Goal: Task Accomplishment & Management: Manage account settings

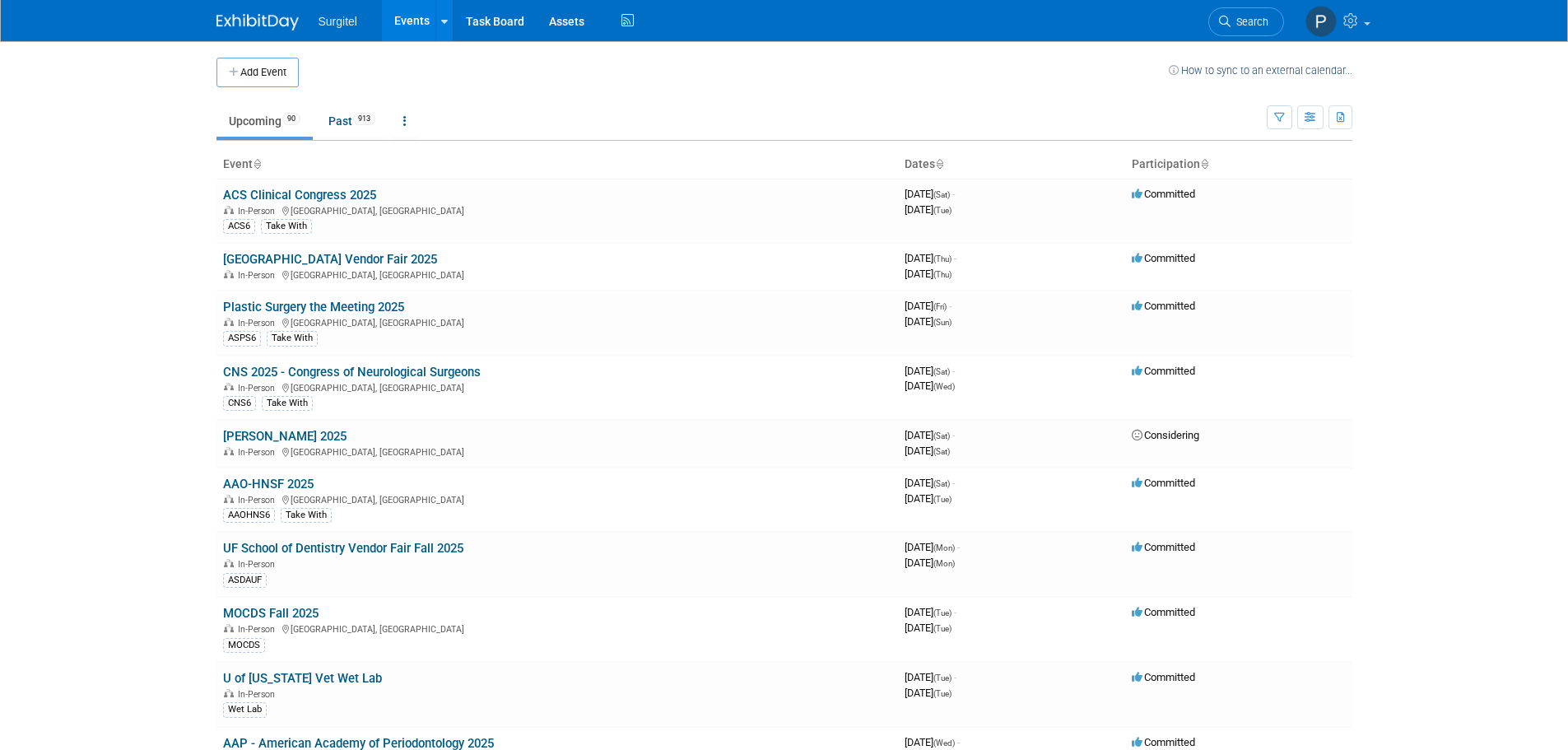
click at [254, 483] on link "AAO-HNSF 2025" at bounding box center [269, 484] width 91 height 15
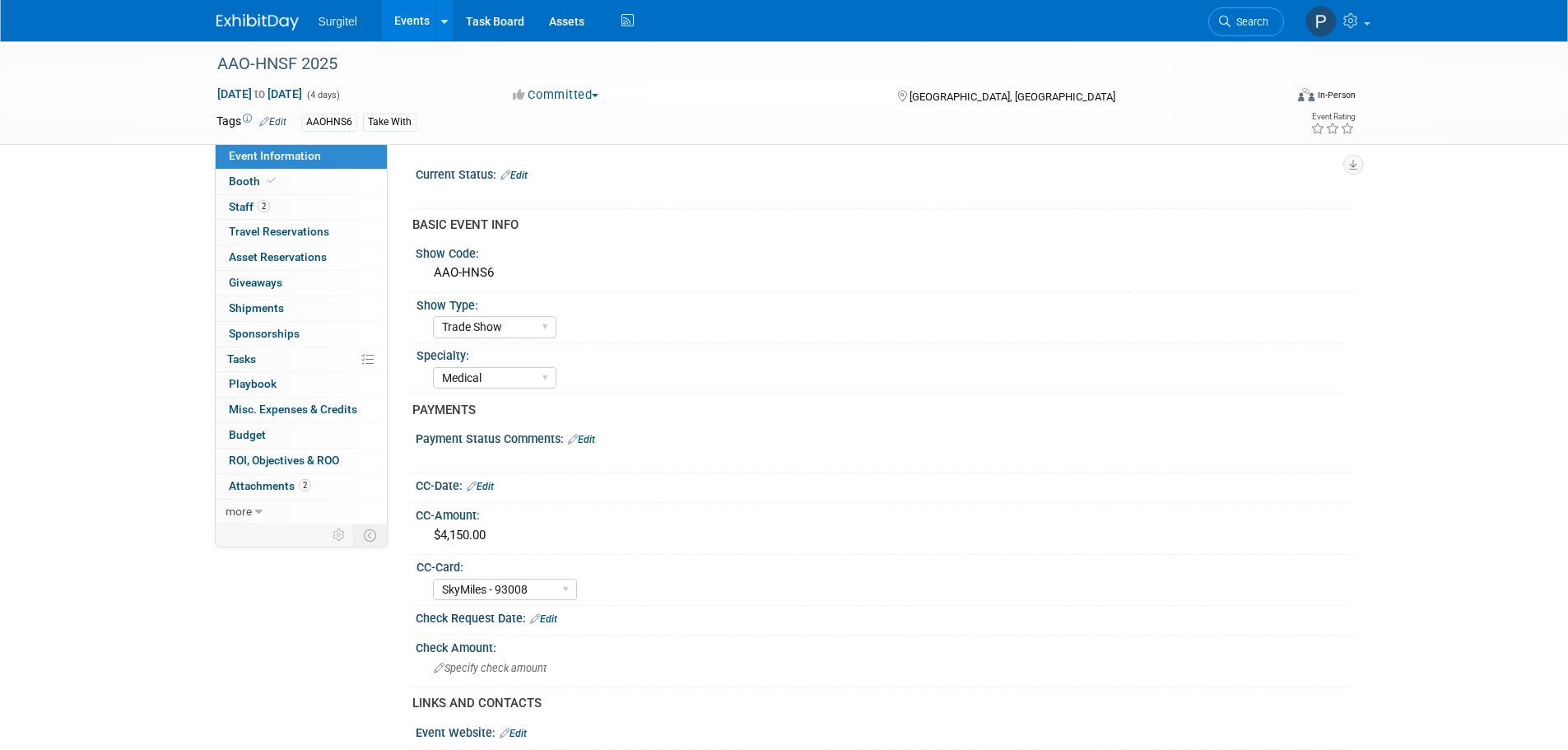
select select "Trade Show"
select select "Medical"
select select "SkyMiles - 93008"
select select "No"
click at [242, 208] on span "Staff 2" at bounding box center [249, 206] width 41 height 14
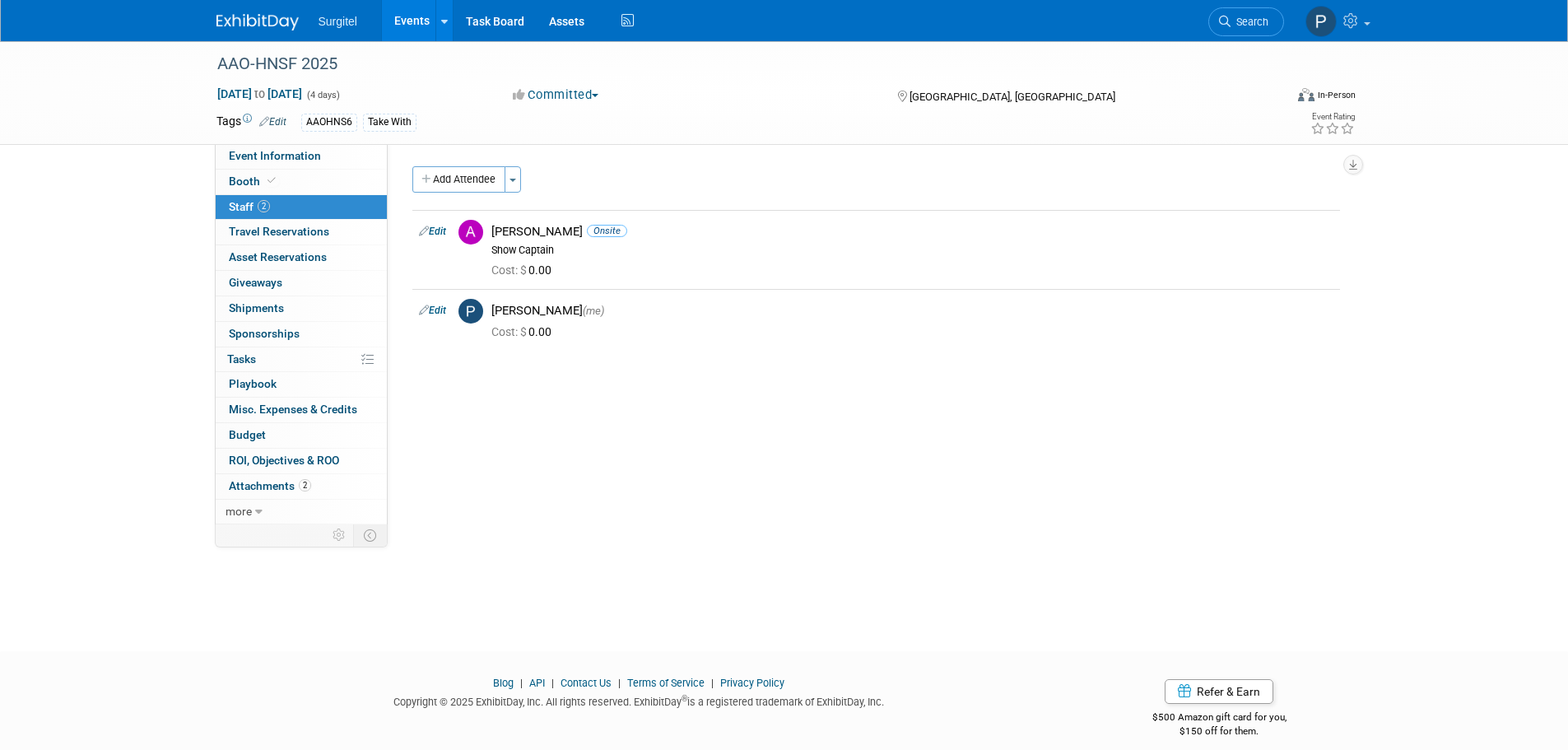
click at [302, 463] on span "ROI, Objectives & ROO 0" at bounding box center [284, 460] width 111 height 14
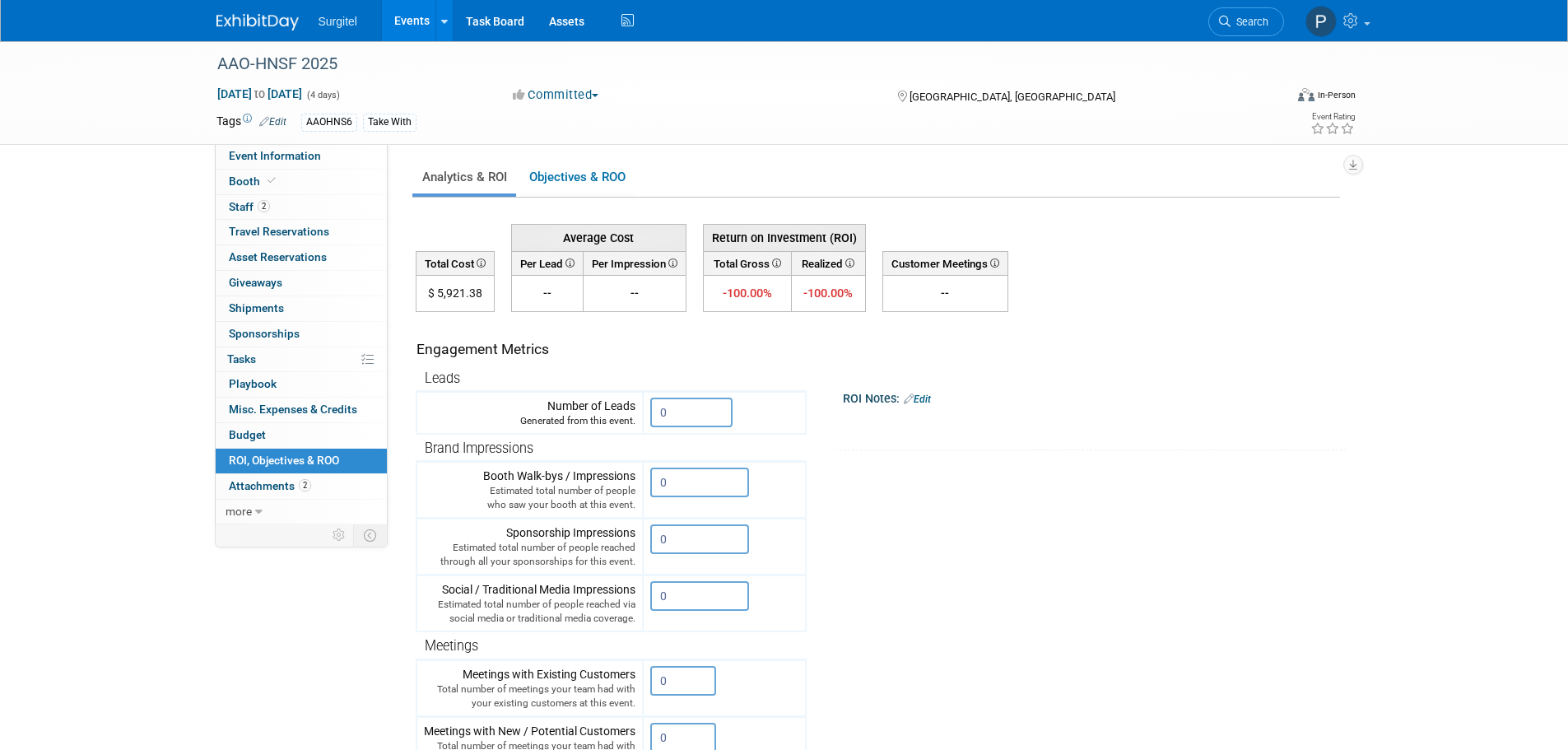
click at [561, 183] on link "Objectives & ROO 0" at bounding box center [577, 177] width 115 height 32
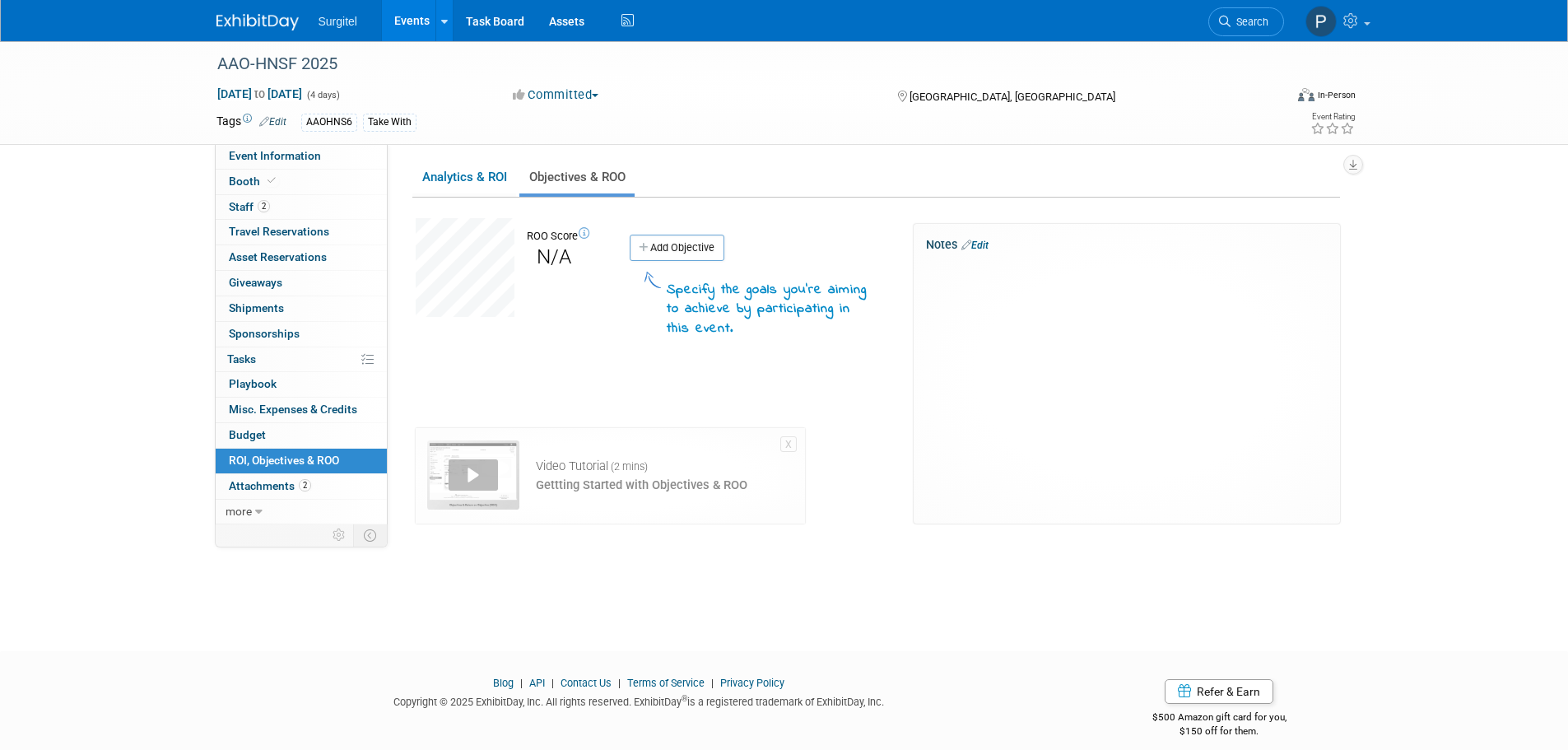
click at [464, 180] on link "Analytics & ROI" at bounding box center [464, 177] width 104 height 32
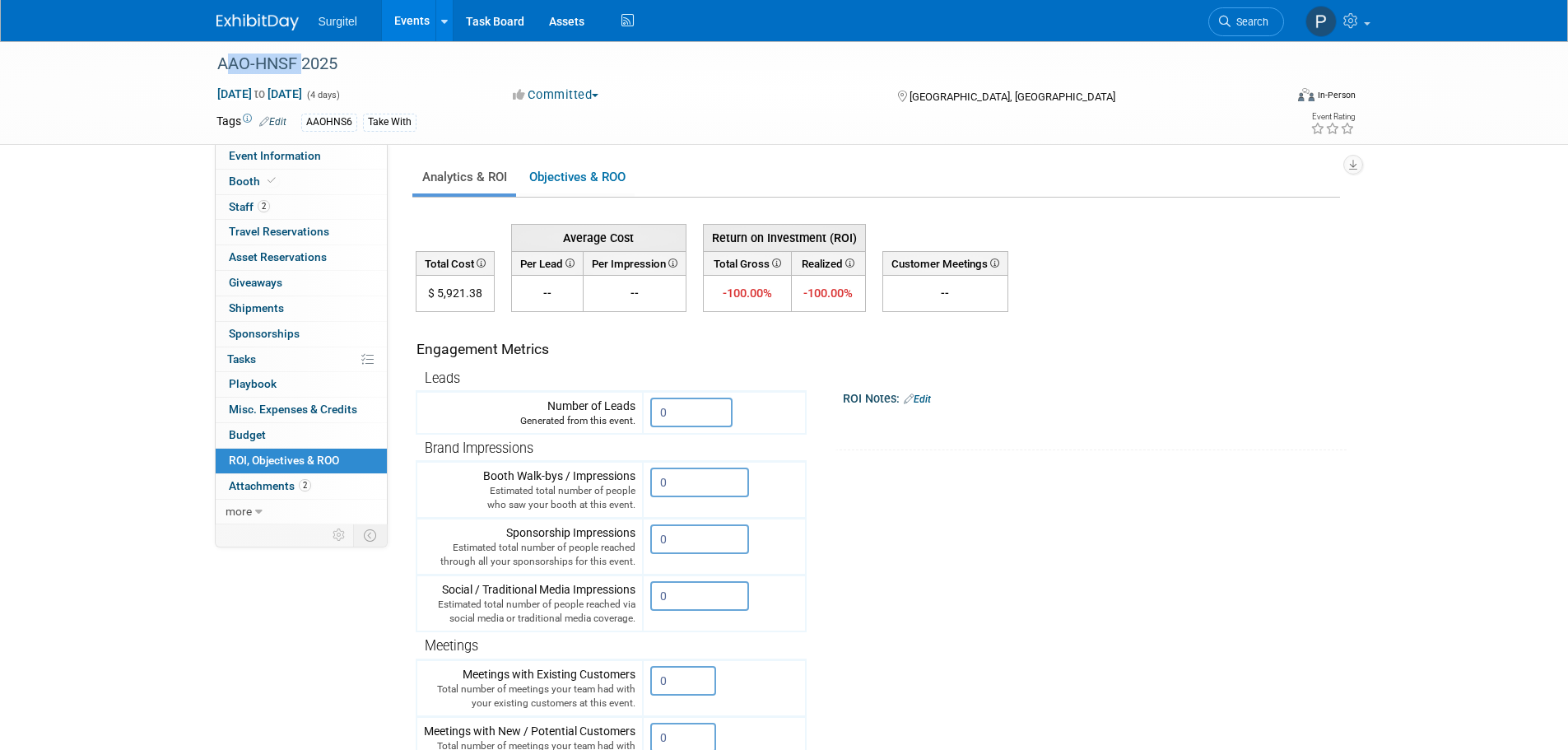
drag, startPoint x: 296, startPoint y: 56, endPoint x: 220, endPoint y: 58, distance: 76.0
click at [220, 58] on div "AAO-HNSF 2025" at bounding box center [735, 64] width 1048 height 30
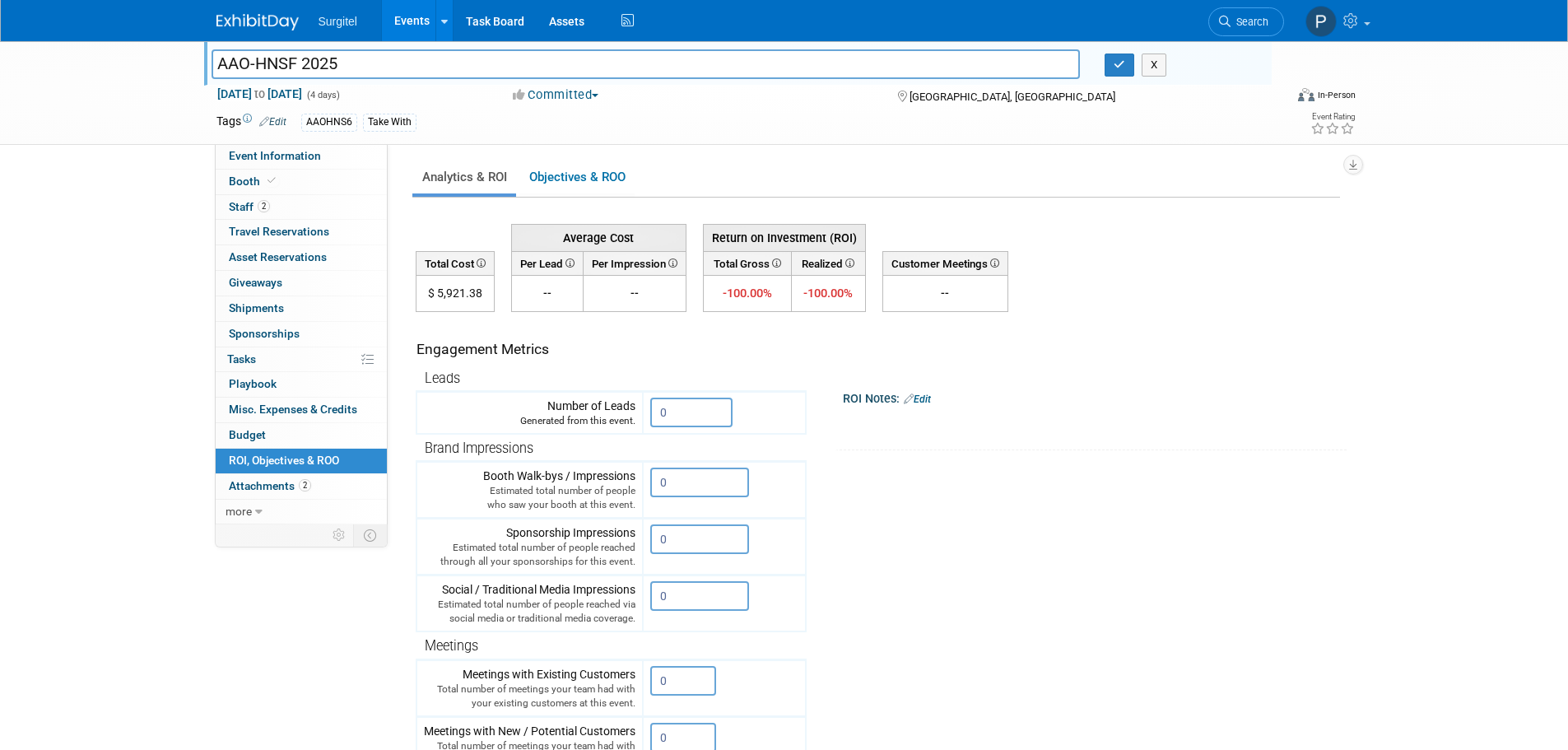
drag, startPoint x: 228, startPoint y: 57, endPoint x: 460, endPoint y: 58, distance: 232.0
click at [460, 58] on input "AAO-HNSF 2025" at bounding box center [646, 64] width 870 height 29
drag, startPoint x: 299, startPoint y: 62, endPoint x: 223, endPoint y: 61, distance: 76.0
click at [214, 64] on input "AAO-HNSF 2025" at bounding box center [646, 64] width 870 height 29
click at [1156, 72] on button "X" at bounding box center [1155, 64] width 25 height 23
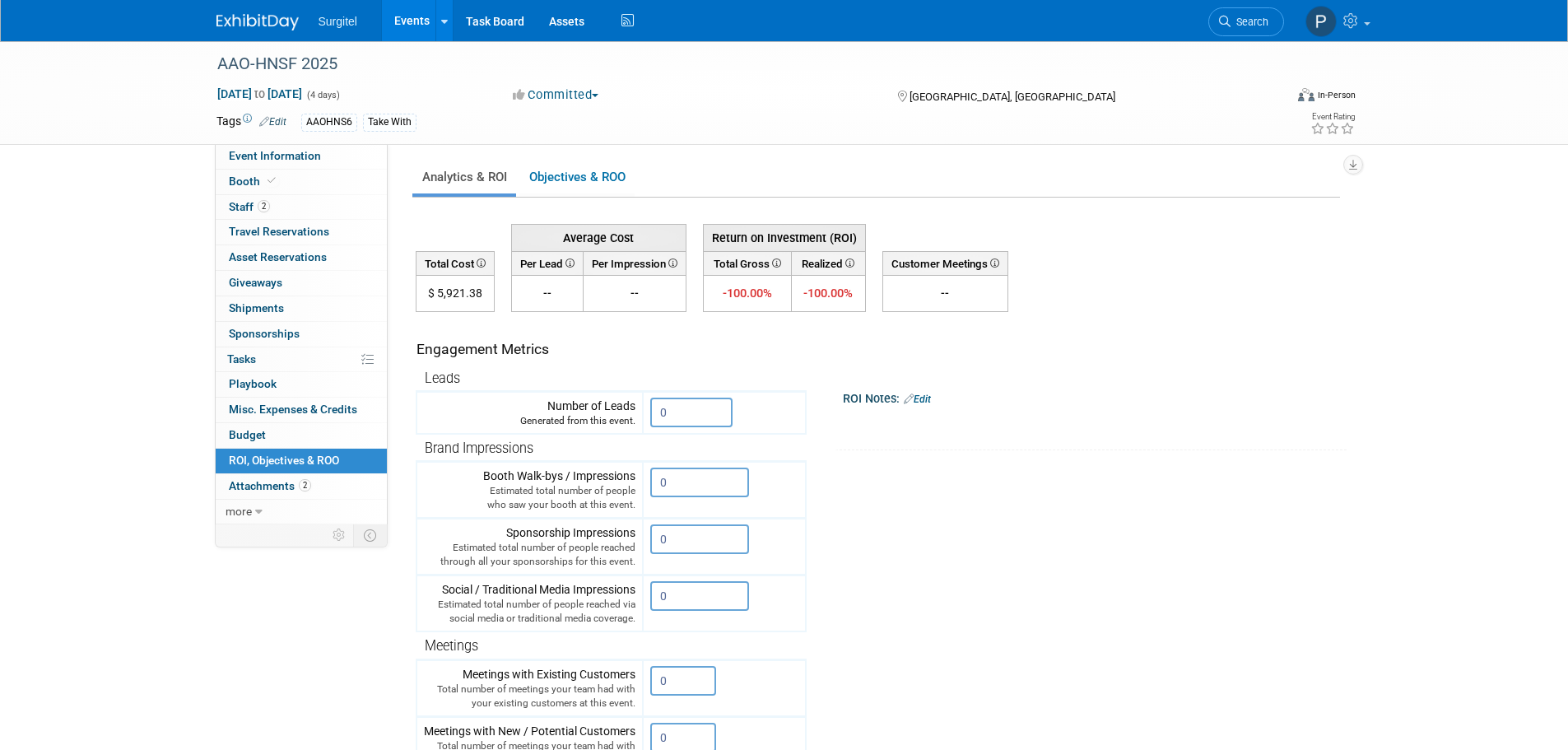
click at [1324, 405] on div "ROI Notes: Edit X" at bounding box center [1091, 418] width 512 height 64
click at [1252, 35] on link "Search" at bounding box center [1246, 22] width 75 height 29
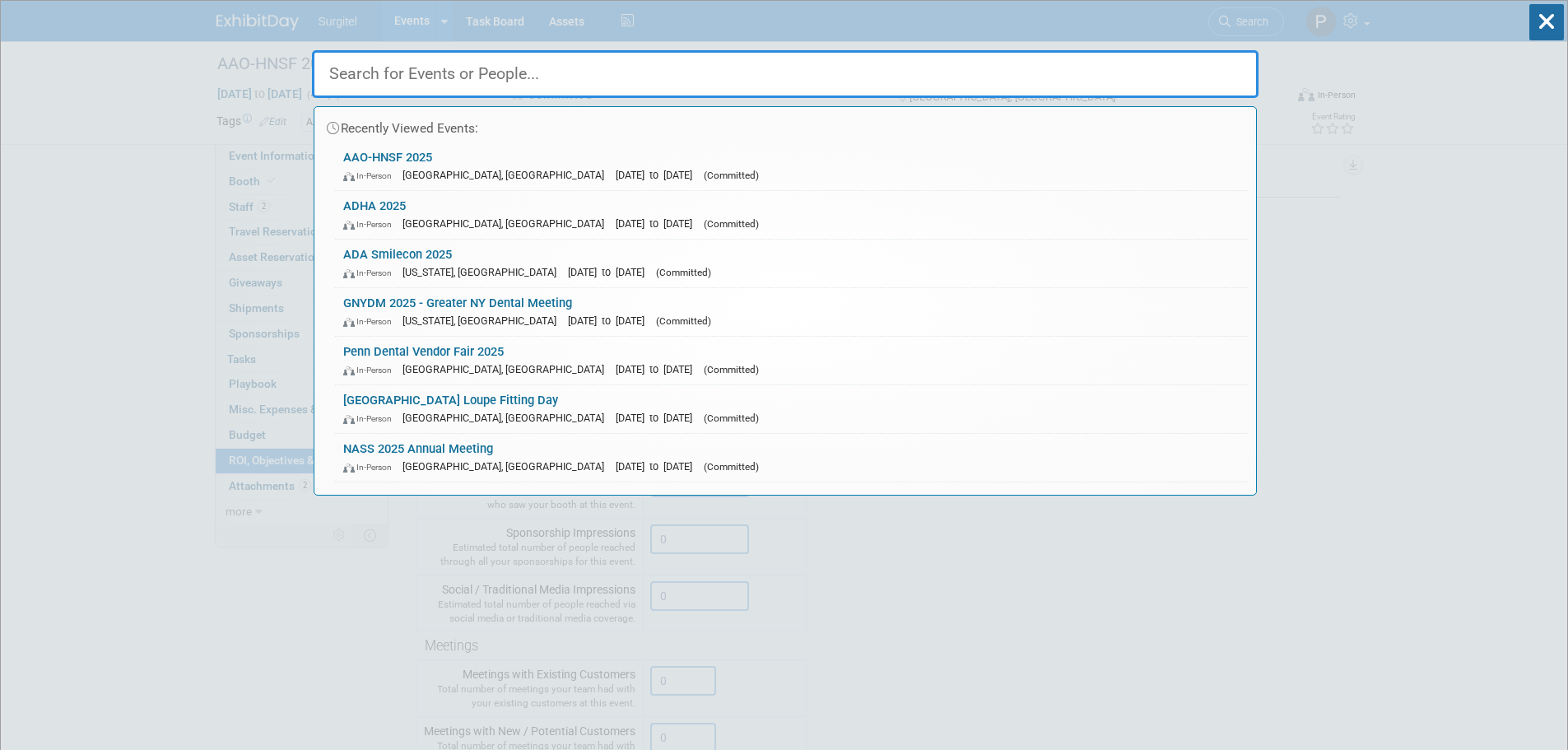
paste input "AAO-HNSF"
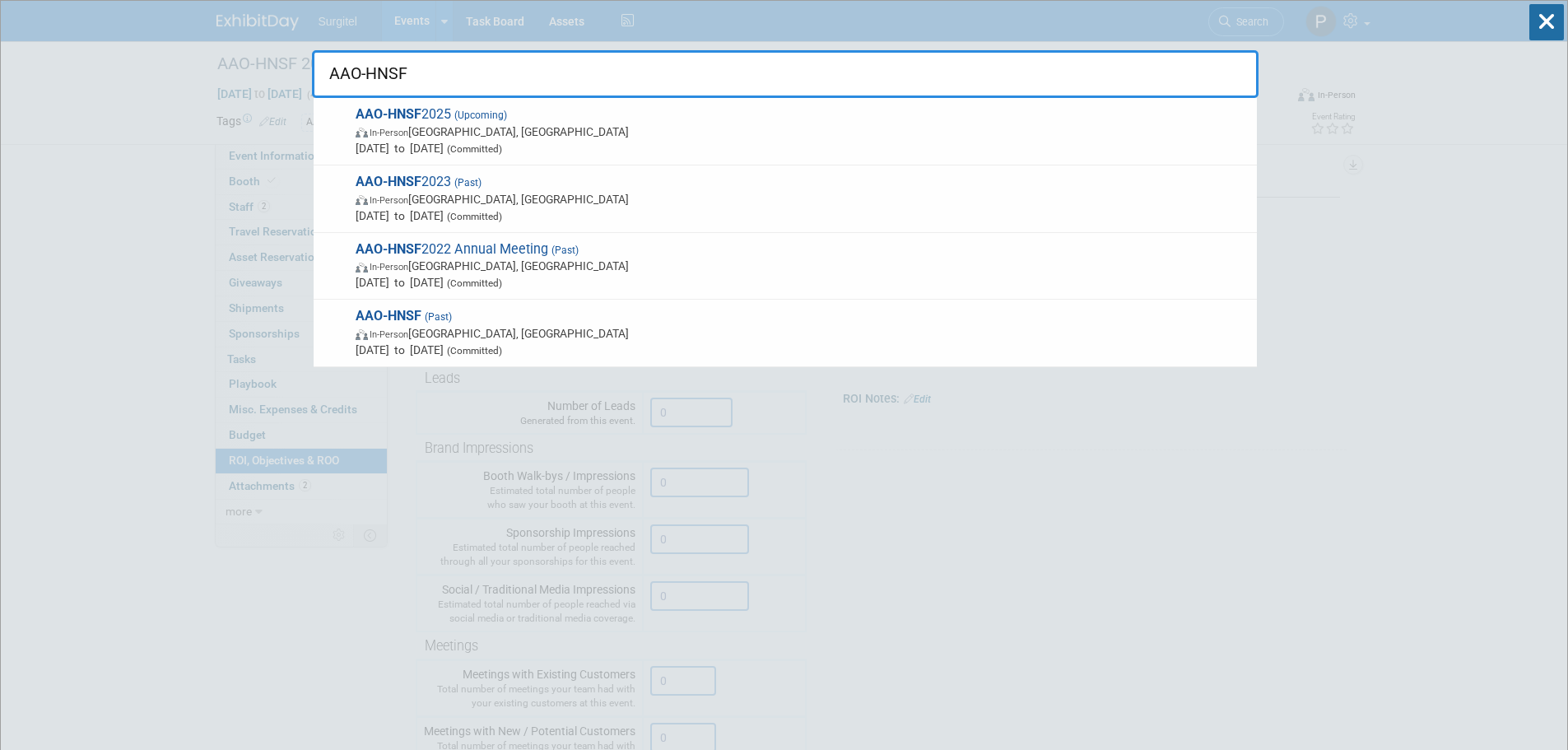
type input "AAO-HNSF"
click at [399, 181] on strong "AAO-HNSF" at bounding box center [389, 181] width 66 height 15
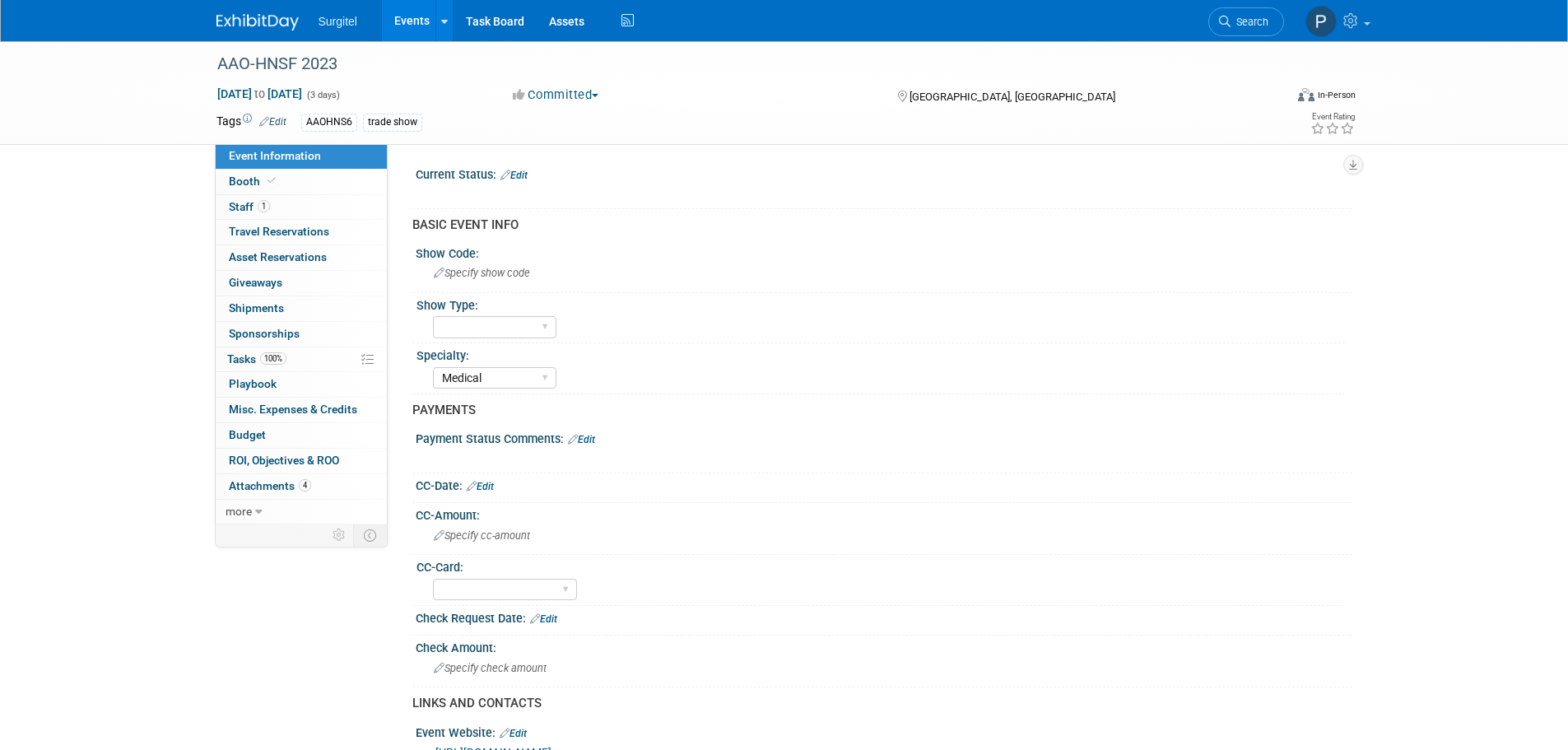
select select "Medical"
click at [239, 212] on span "Staff 1" at bounding box center [249, 206] width 41 height 14
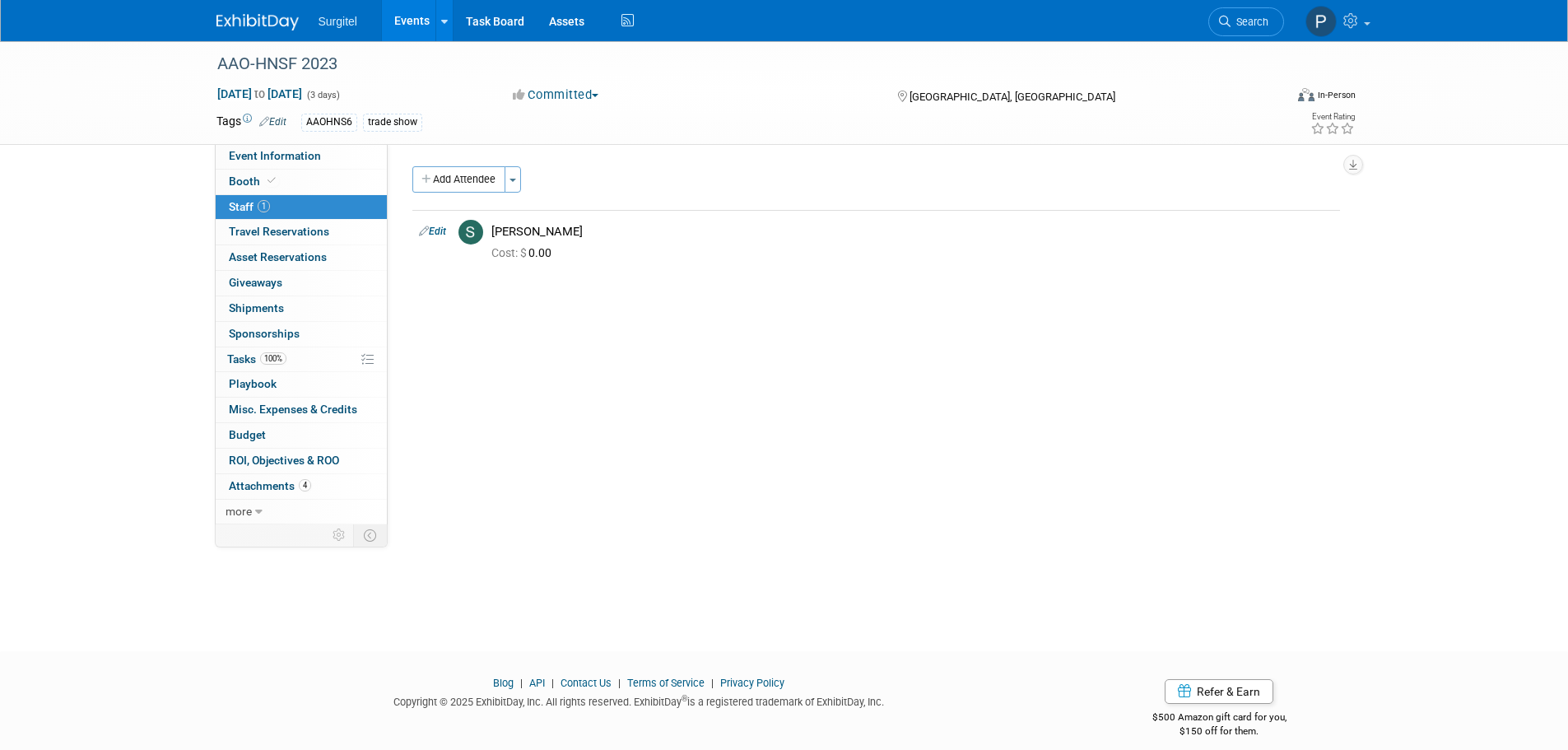
click at [1242, 21] on span "Search" at bounding box center [1250, 22] width 38 height 13
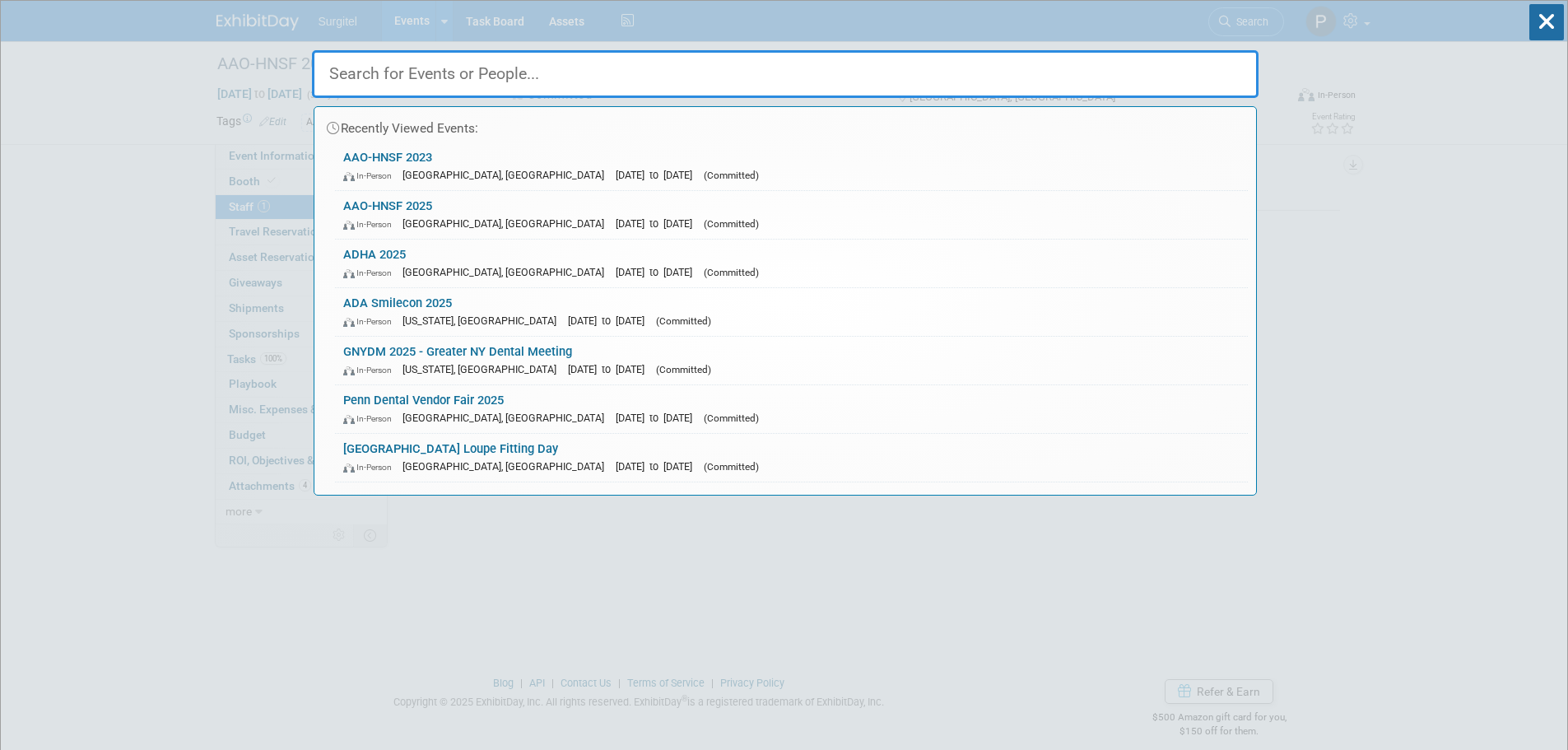
click at [380, 215] on div "In-Person Indianapolis, IN Oct 11, 2025 to Oct 14, 2025 (Committed)" at bounding box center [791, 223] width 896 height 17
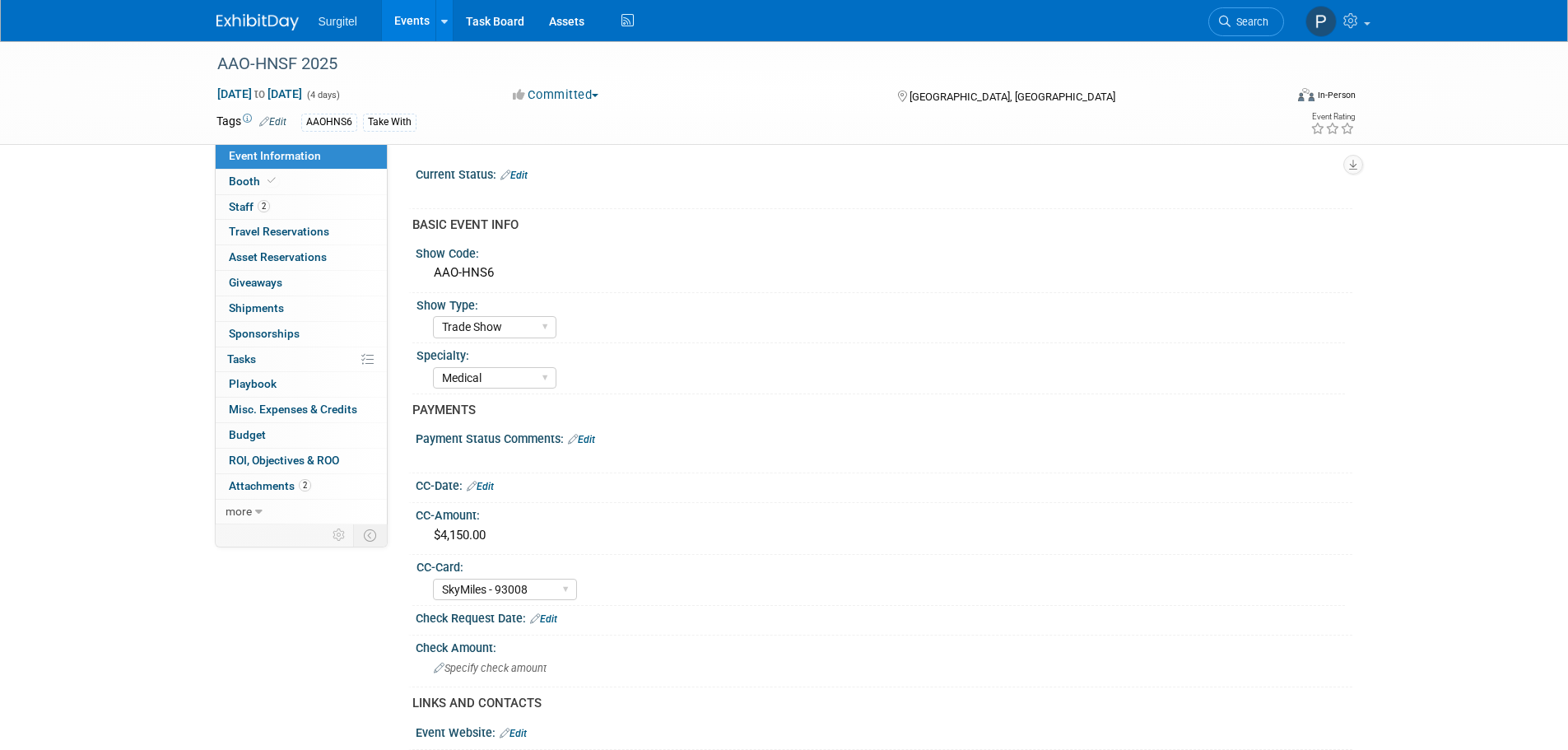
select select "Trade Show"
select select "Medical"
select select "SkyMiles - 93008"
select select "No"
click at [253, 513] on link "more" at bounding box center [301, 511] width 172 height 25
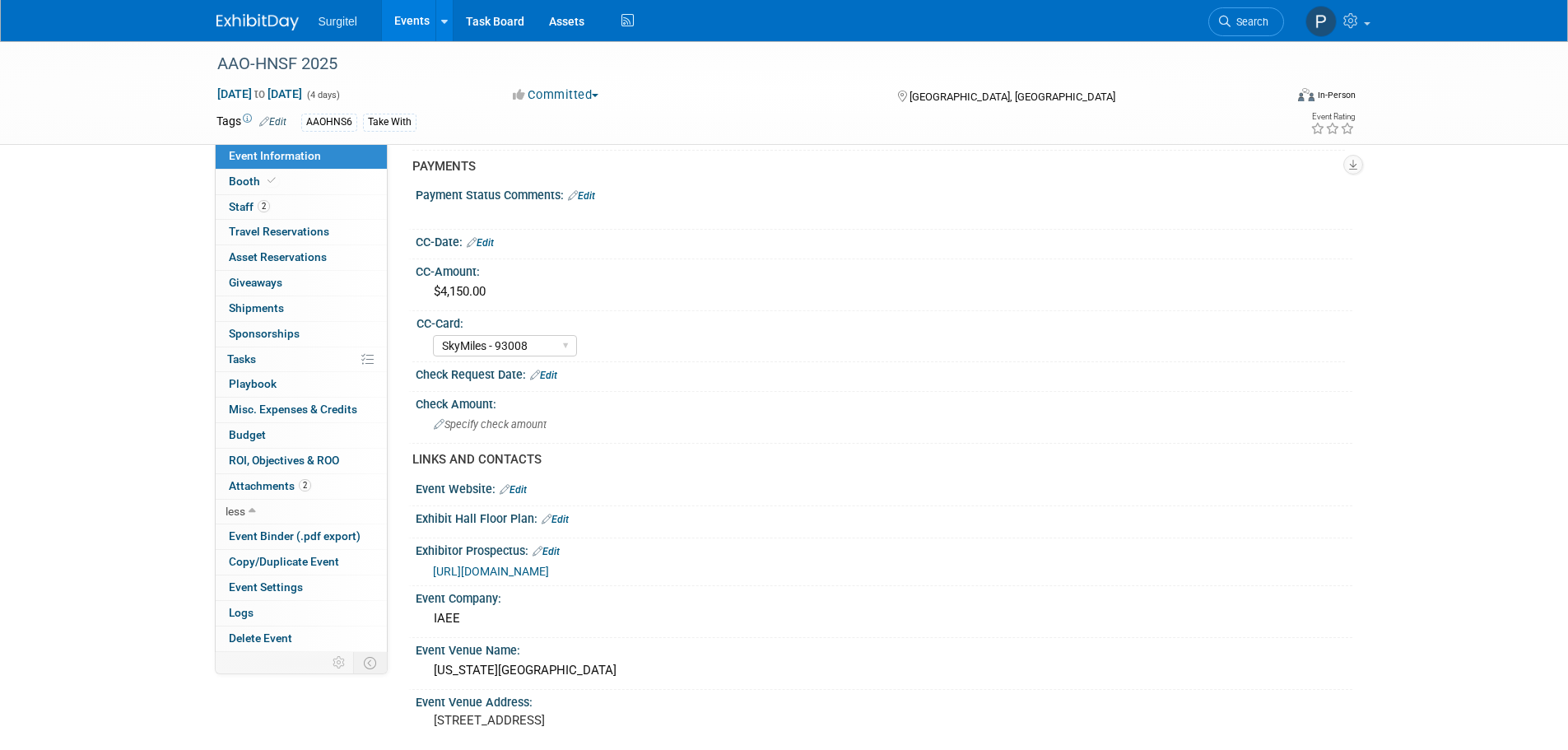
scroll to position [247, 0]
click at [549, 568] on span "[URL][DOMAIN_NAME]" at bounding box center [491, 567] width 116 height 14
click at [243, 183] on span "Booth" at bounding box center [253, 181] width 50 height 14
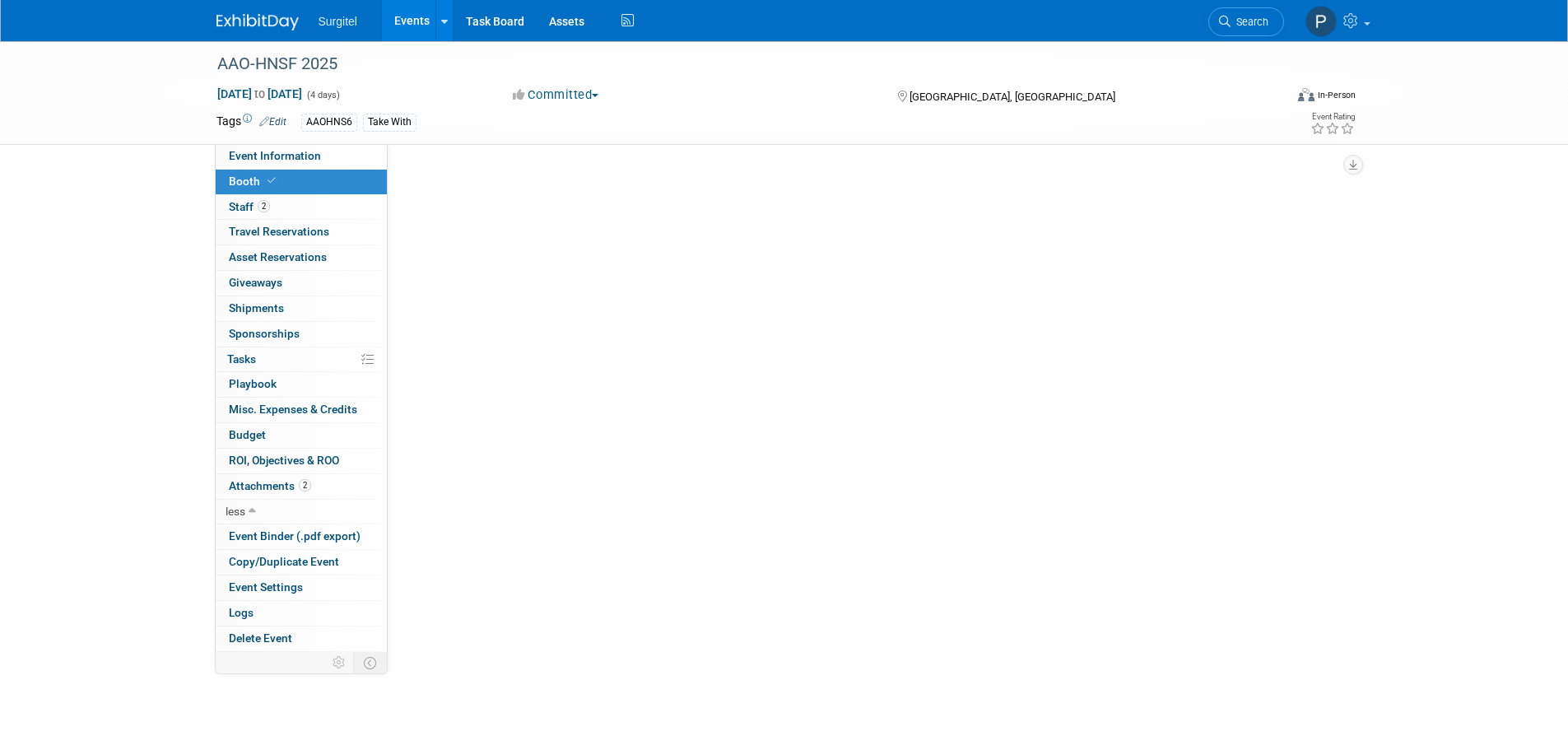
scroll to position [0, 0]
select select "8' Fabric Popup"
